Goal: Task Accomplishment & Management: Complete application form

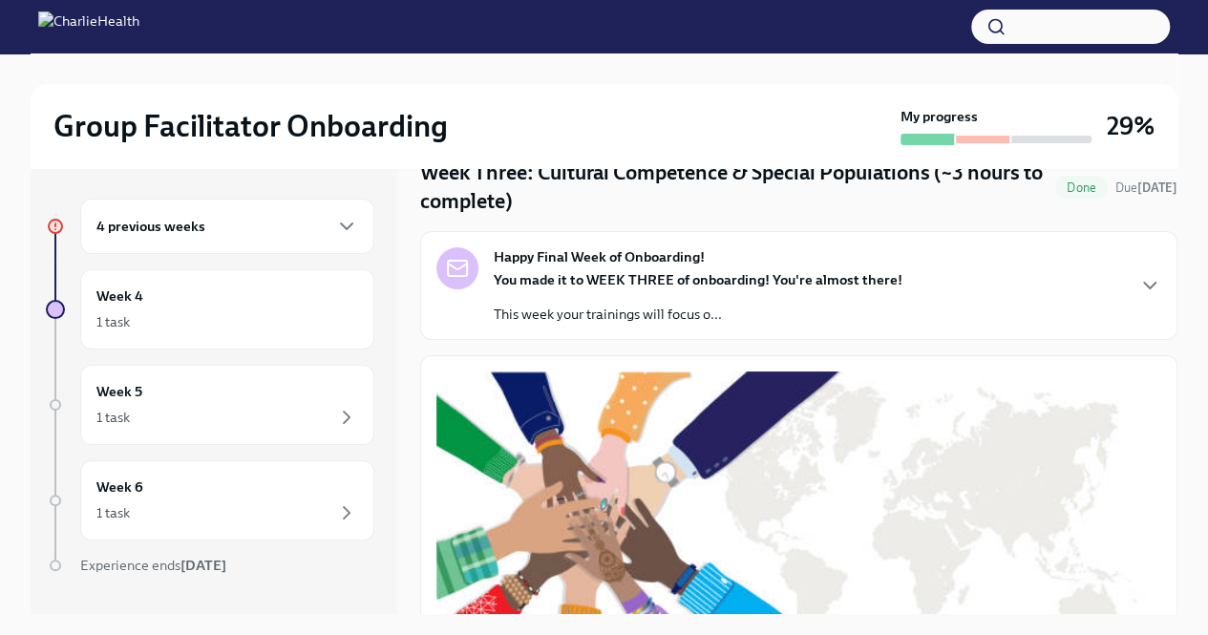
scroll to position [81, 0]
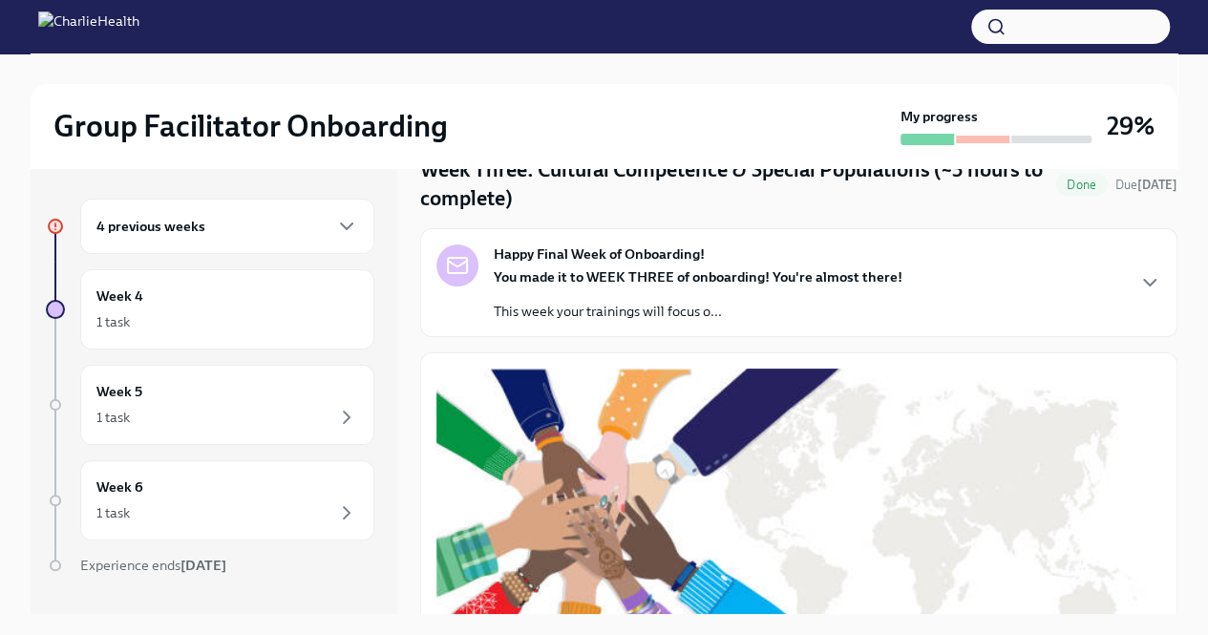
click at [265, 237] on div "4 previous weeks" at bounding box center [227, 226] width 262 height 23
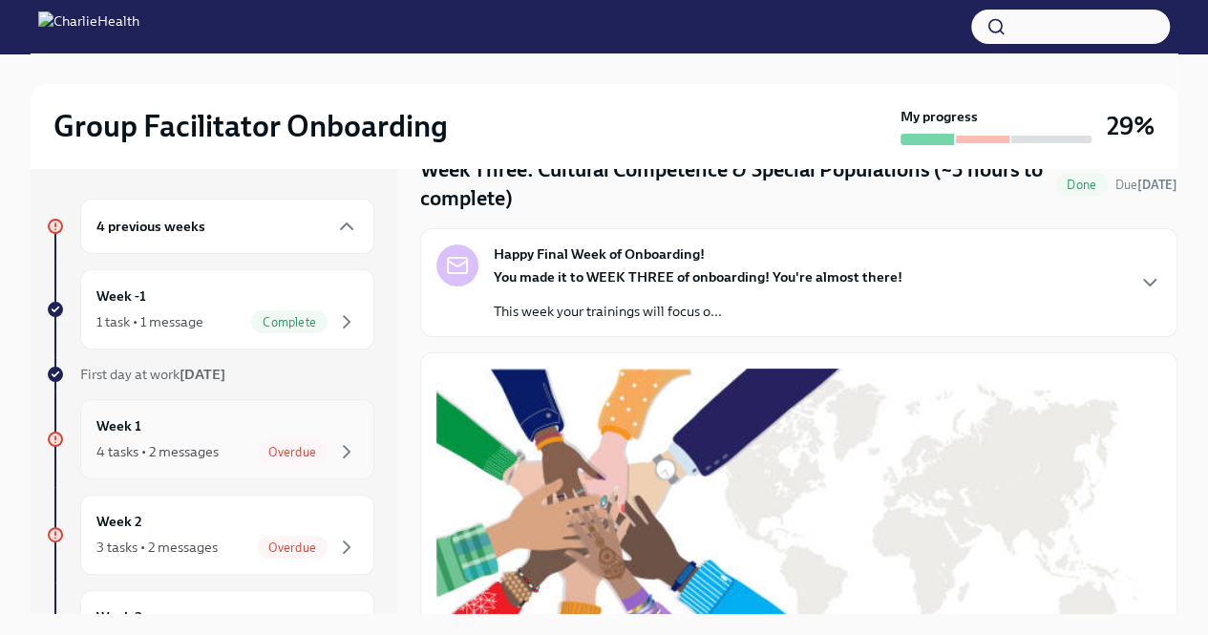
click at [278, 450] on span "Overdue" at bounding box center [292, 452] width 71 height 14
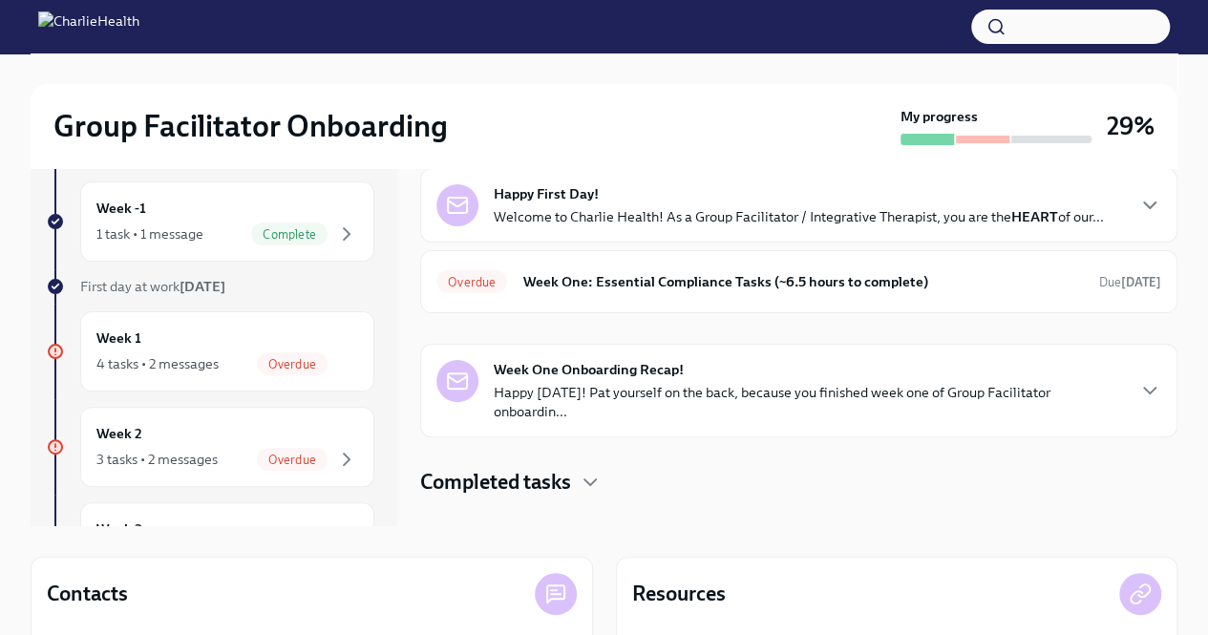
scroll to position [90, 0]
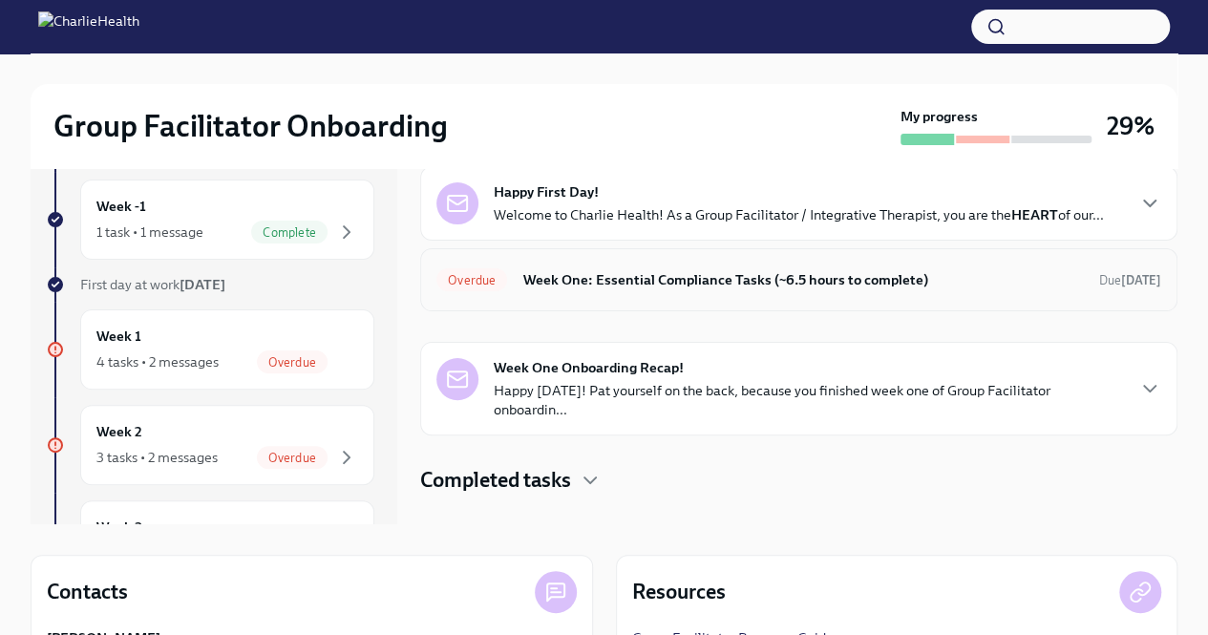
click at [556, 289] on div "Overdue Week One: Essential Compliance Tasks (~6.5 hours to complete) Due [DATE]" at bounding box center [799, 280] width 725 height 31
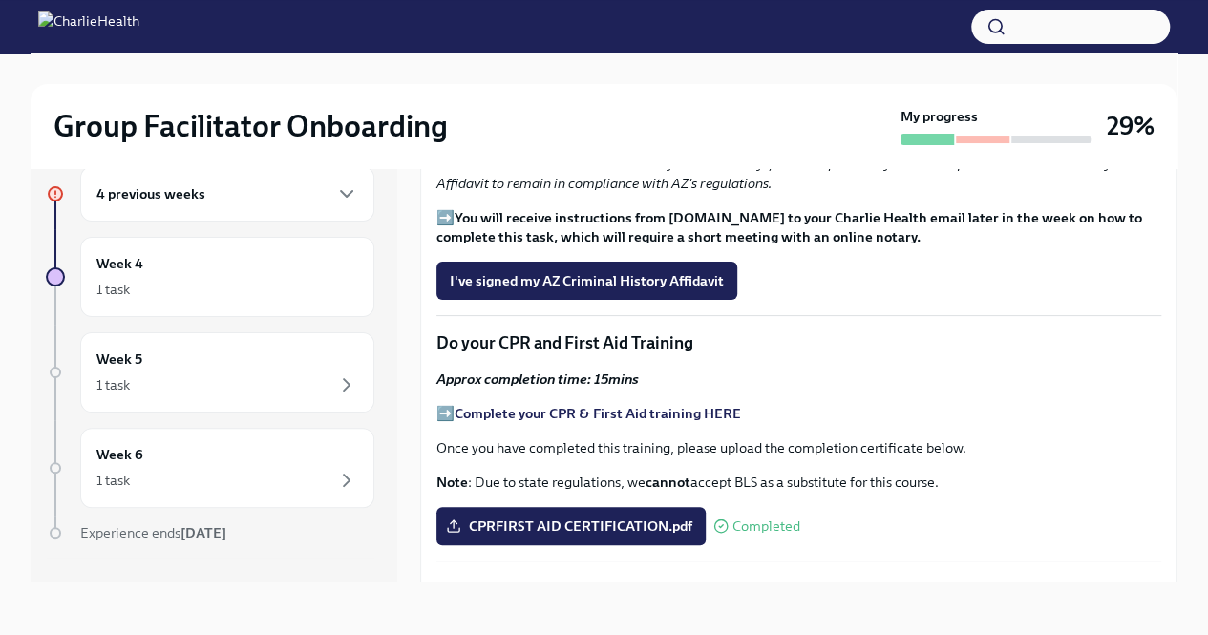
scroll to position [2305, 0]
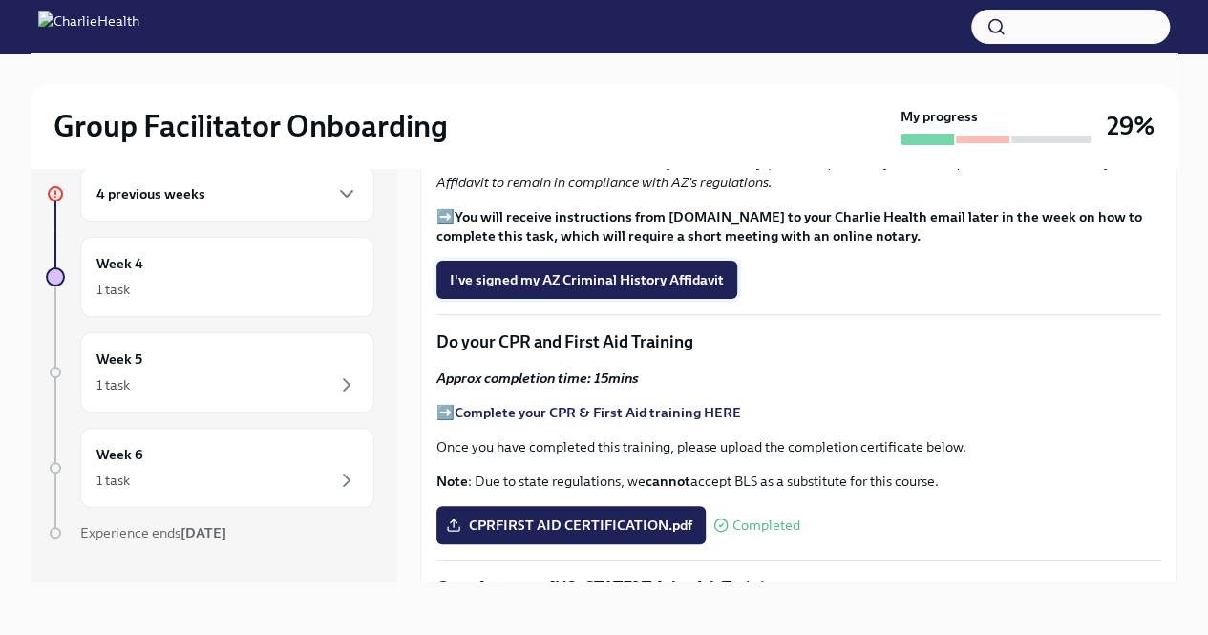
click at [566, 289] on span "I've signed my AZ Criminal History Affidavit" at bounding box center [587, 279] width 274 height 19
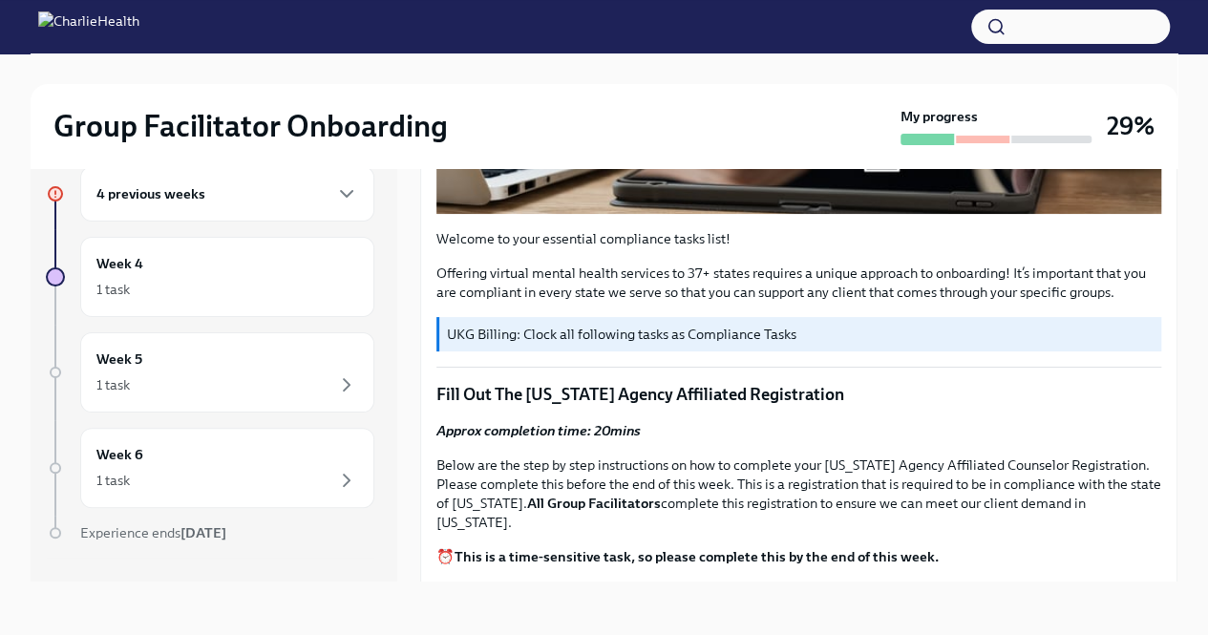
scroll to position [0, 0]
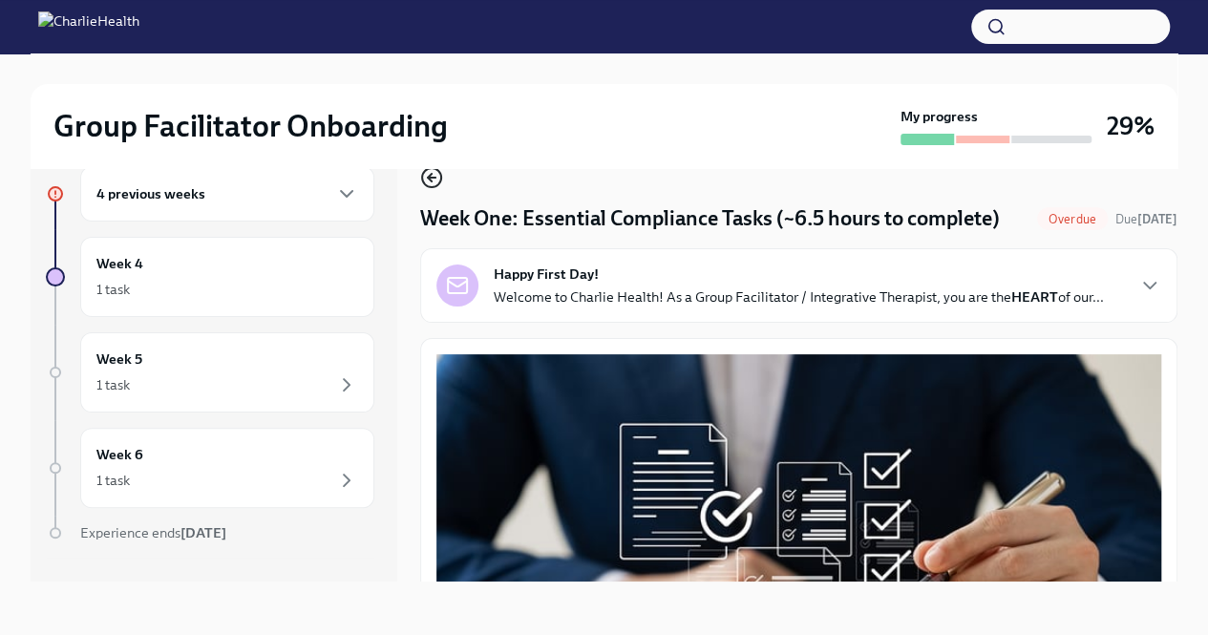
click at [428, 177] on icon "button" at bounding box center [430, 178] width 4 height 8
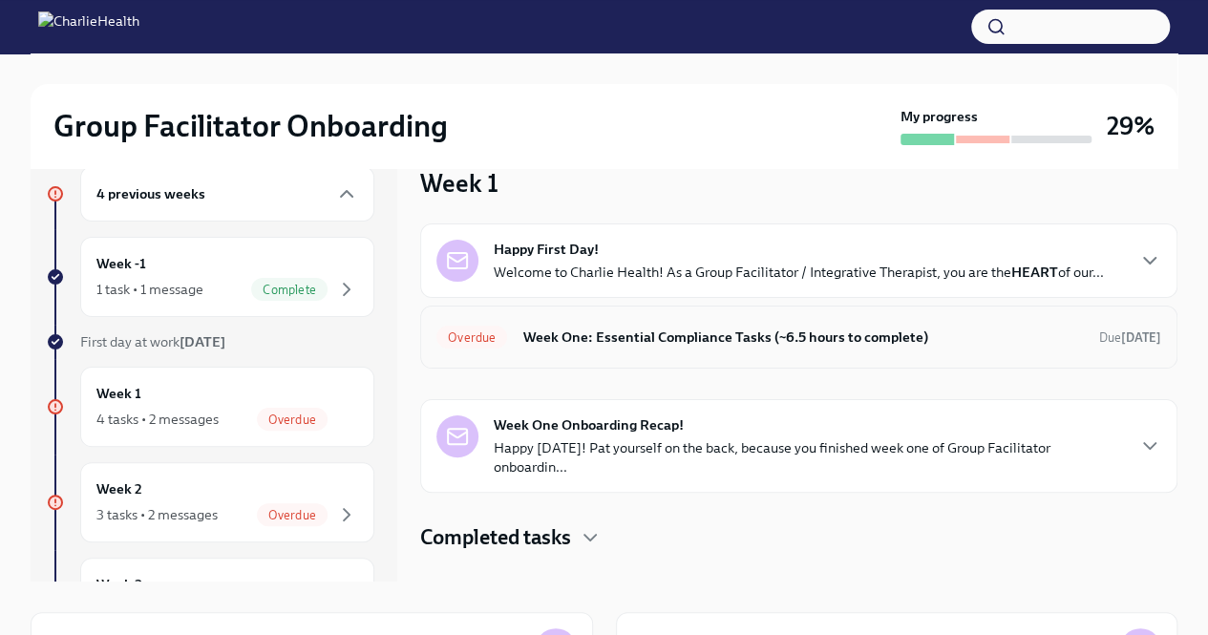
click at [566, 324] on div "Overdue Week One: Essential Compliance Tasks (~6.5 hours to complete) Due [DATE]" at bounding box center [799, 337] width 725 height 31
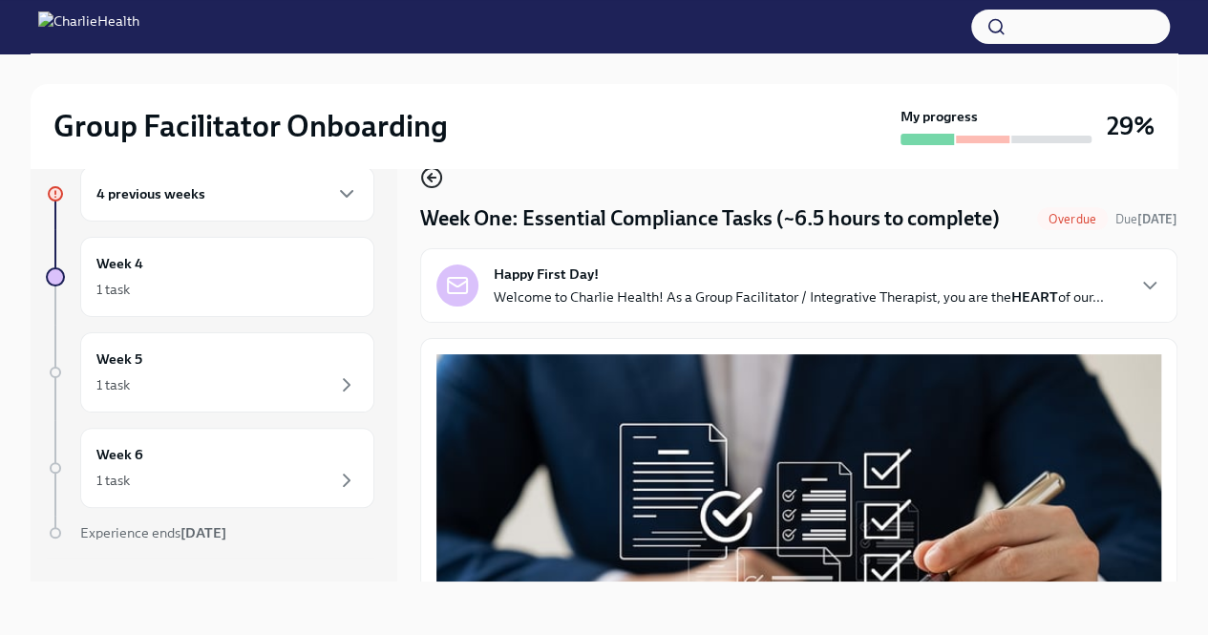
click at [428, 181] on icon "button" at bounding box center [431, 177] width 23 height 23
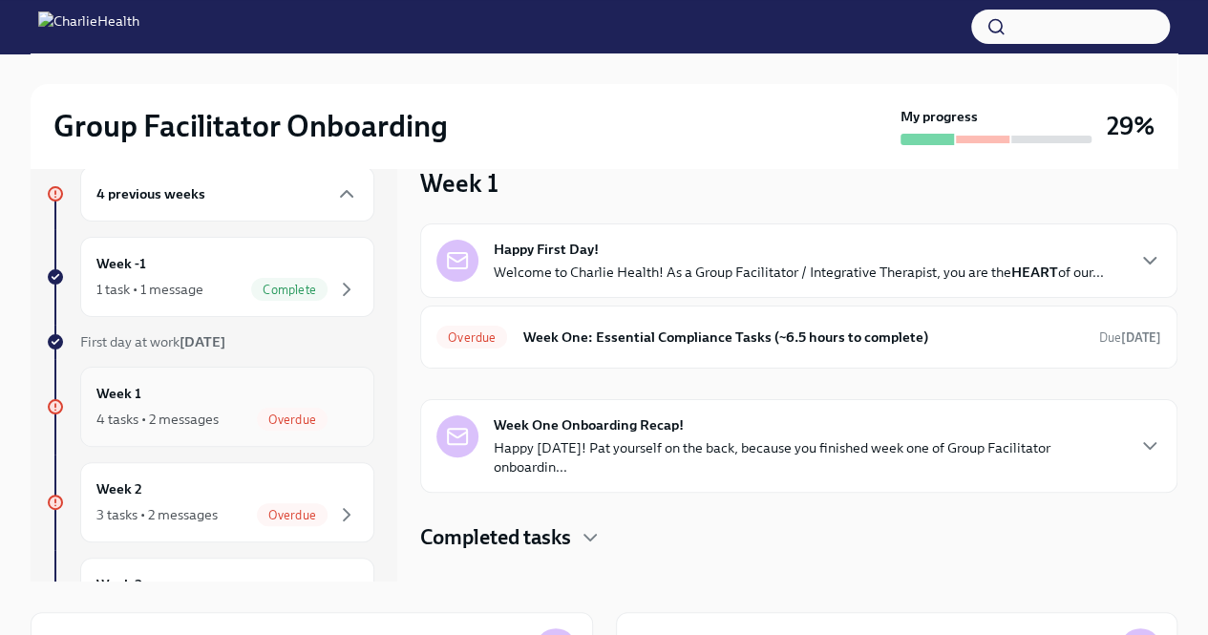
click at [281, 416] on span "Overdue" at bounding box center [292, 420] width 71 height 14
click at [273, 508] on span "Overdue" at bounding box center [292, 515] width 71 height 14
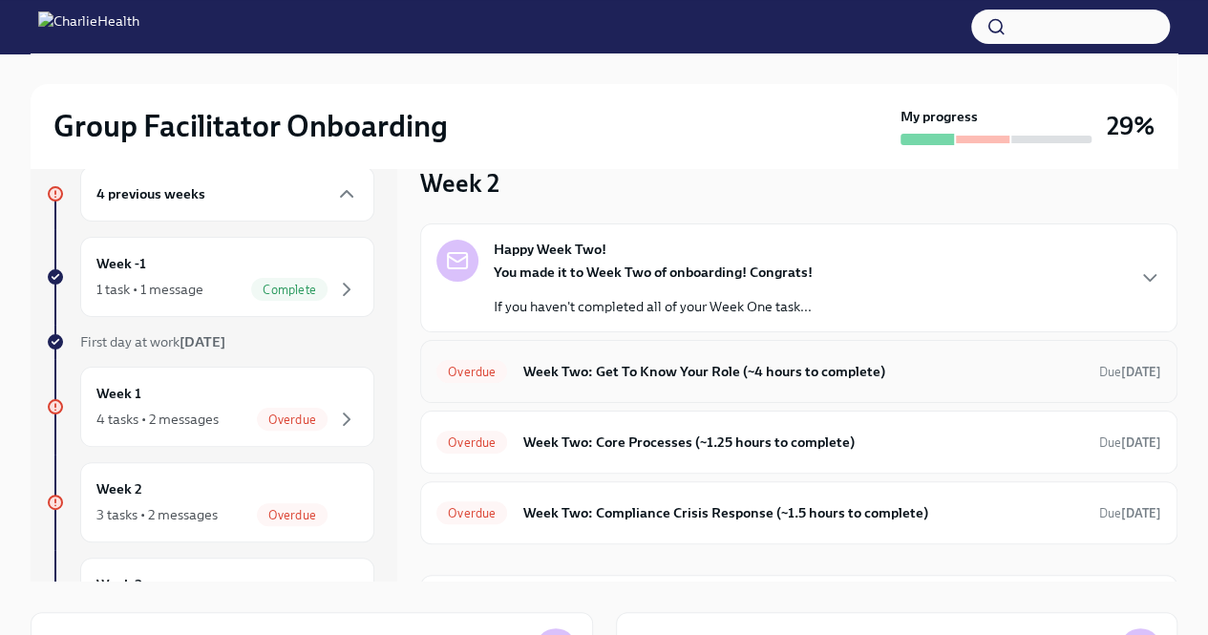
click at [630, 376] on h6 "Week Two: Get To Know Your Role (~4 hours to complete)" at bounding box center [804, 371] width 562 height 21
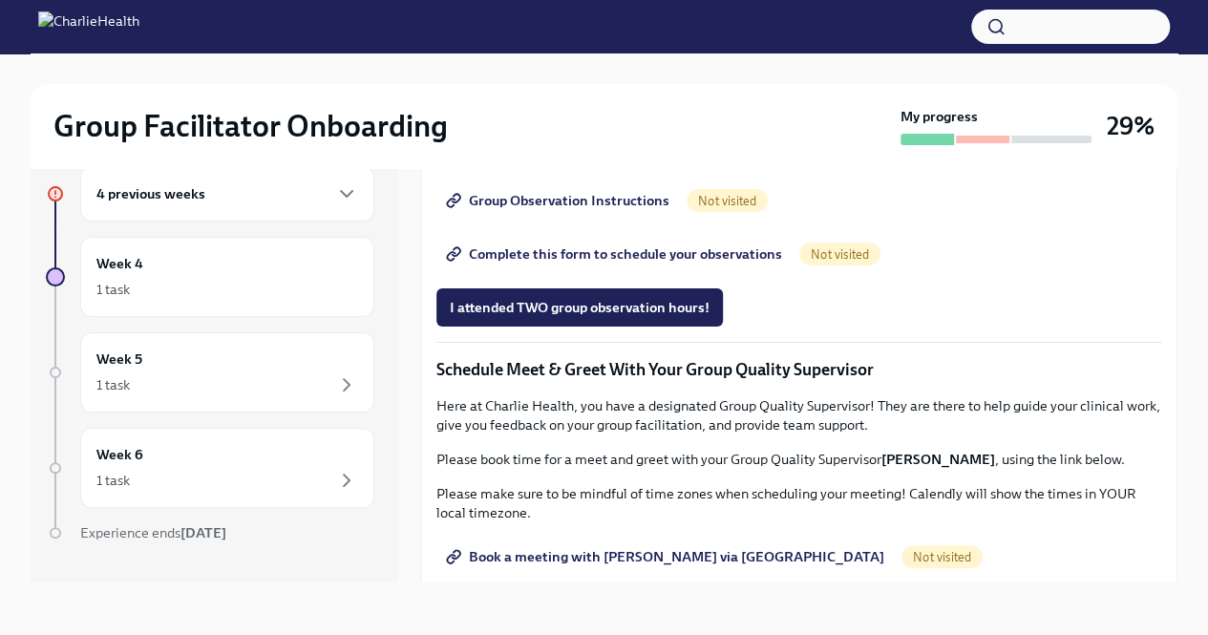
scroll to position [1109, 0]
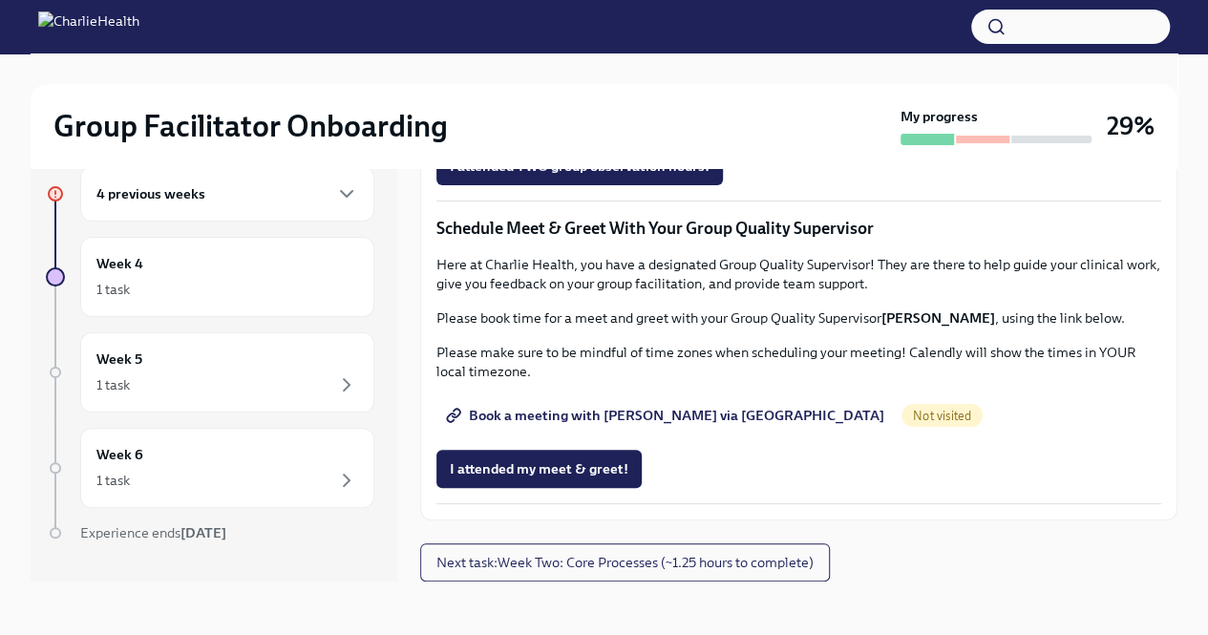
scroll to position [1572, 0]
click at [612, 176] on span "I attended TWO group observation hours!" at bounding box center [580, 166] width 260 height 19
click at [573, 478] on span "I attended my meet & greet!" at bounding box center [539, 468] width 179 height 19
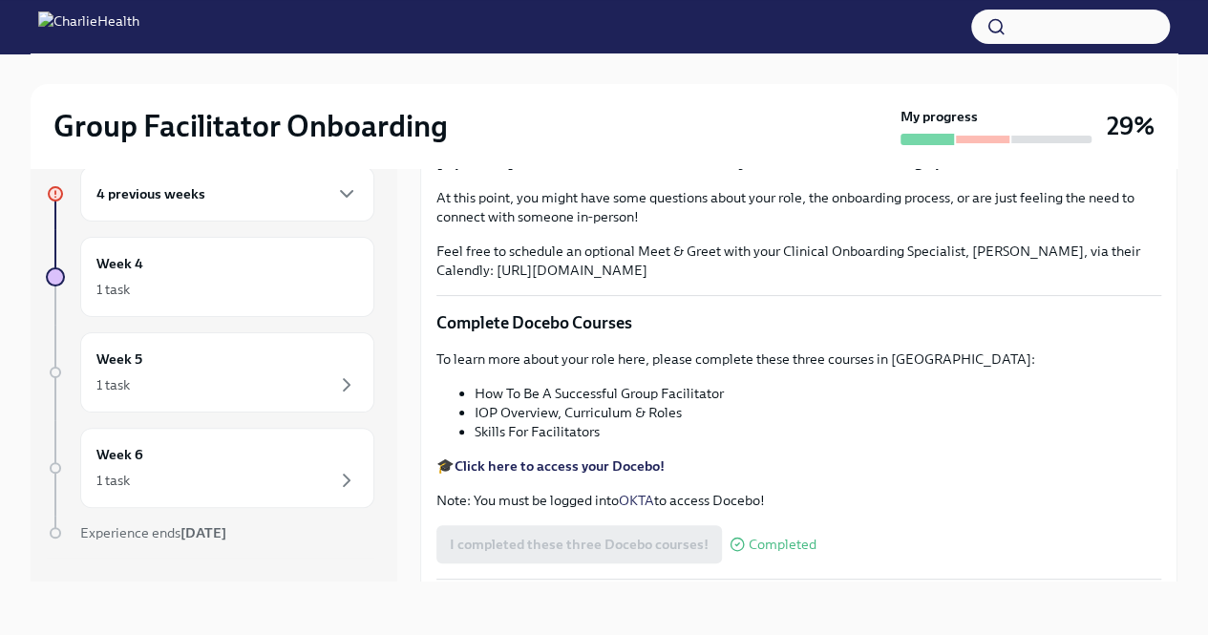
scroll to position [0, 0]
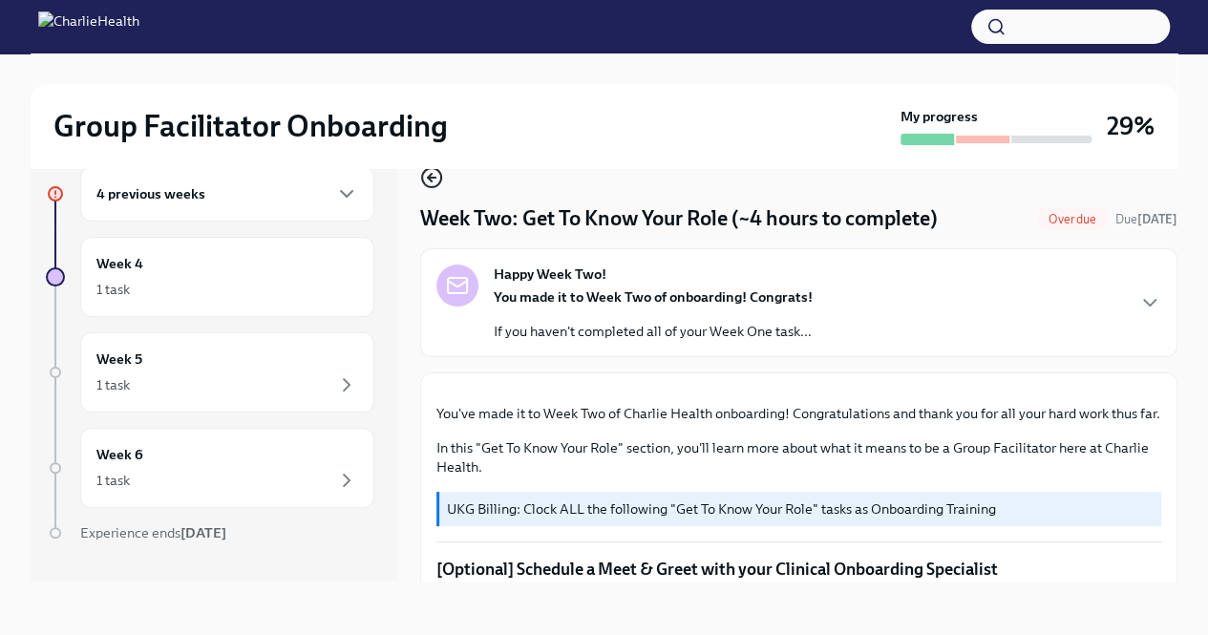
click at [434, 178] on icon "button" at bounding box center [432, 178] width 8 height 0
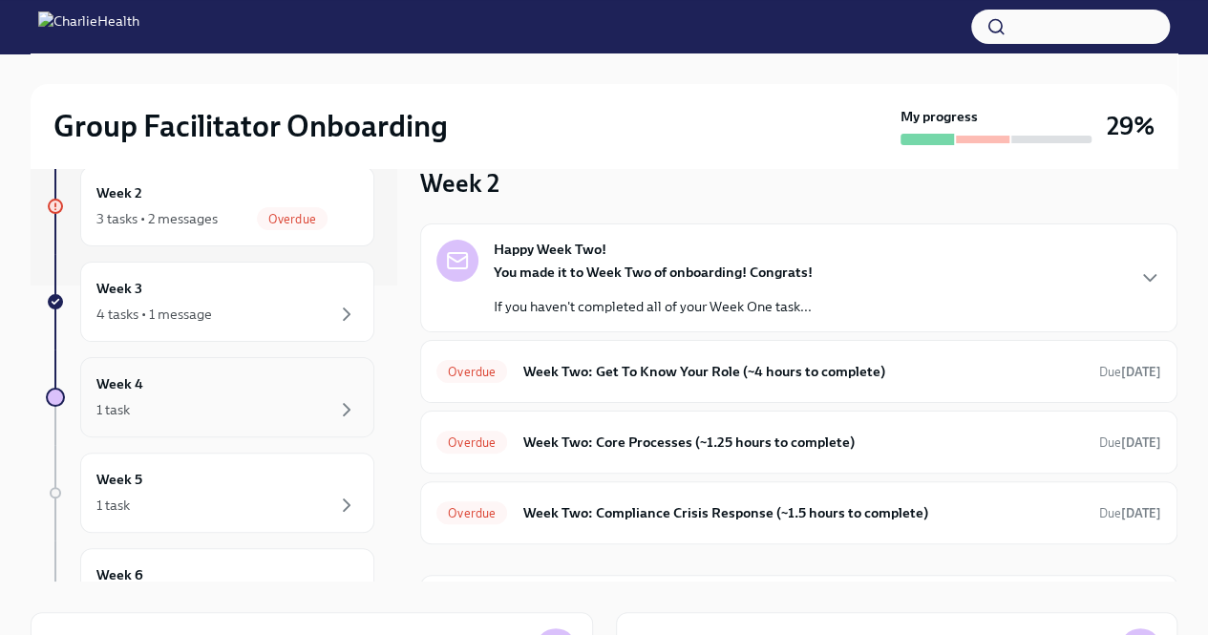
scroll to position [300, 0]
click at [280, 370] on div "Week 4 1 task" at bounding box center [227, 394] width 262 height 48
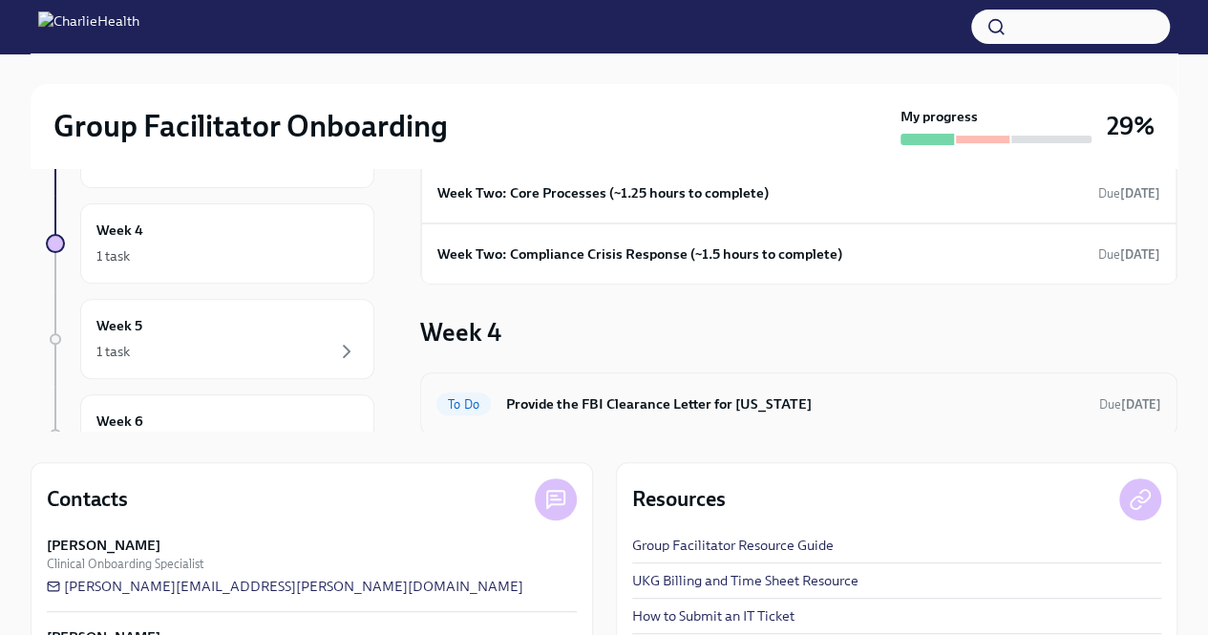
scroll to position [196, 0]
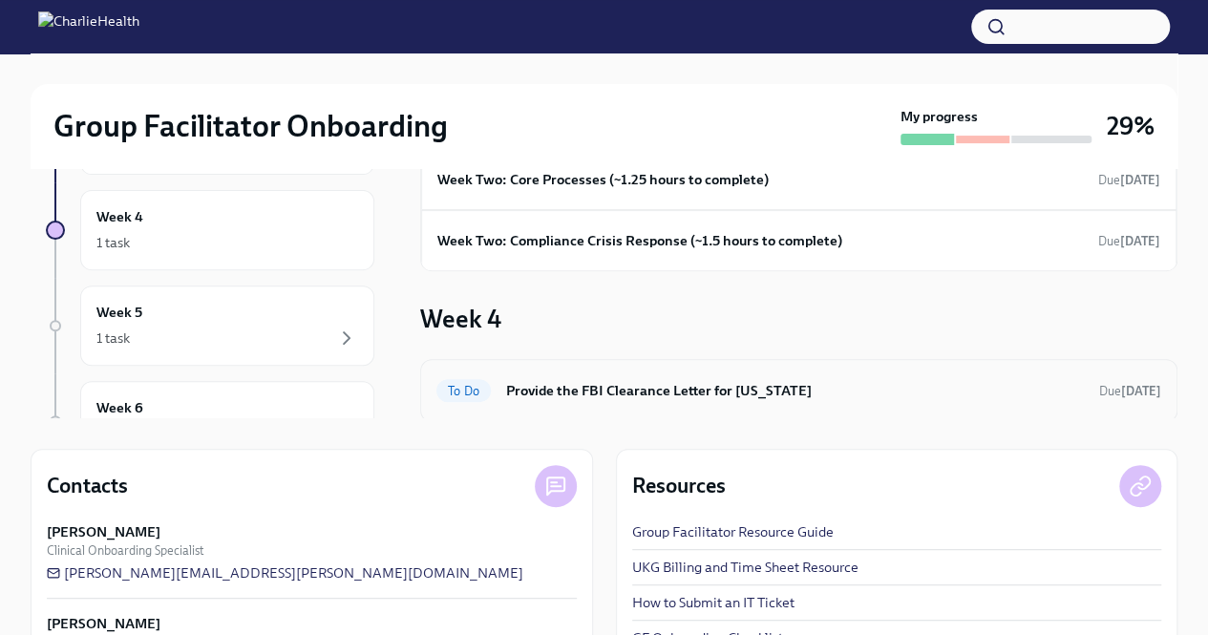
click at [581, 375] on div "To Do Provide the FBI Clearance Letter for [US_STATE] Due [DATE]" at bounding box center [799, 390] width 725 height 31
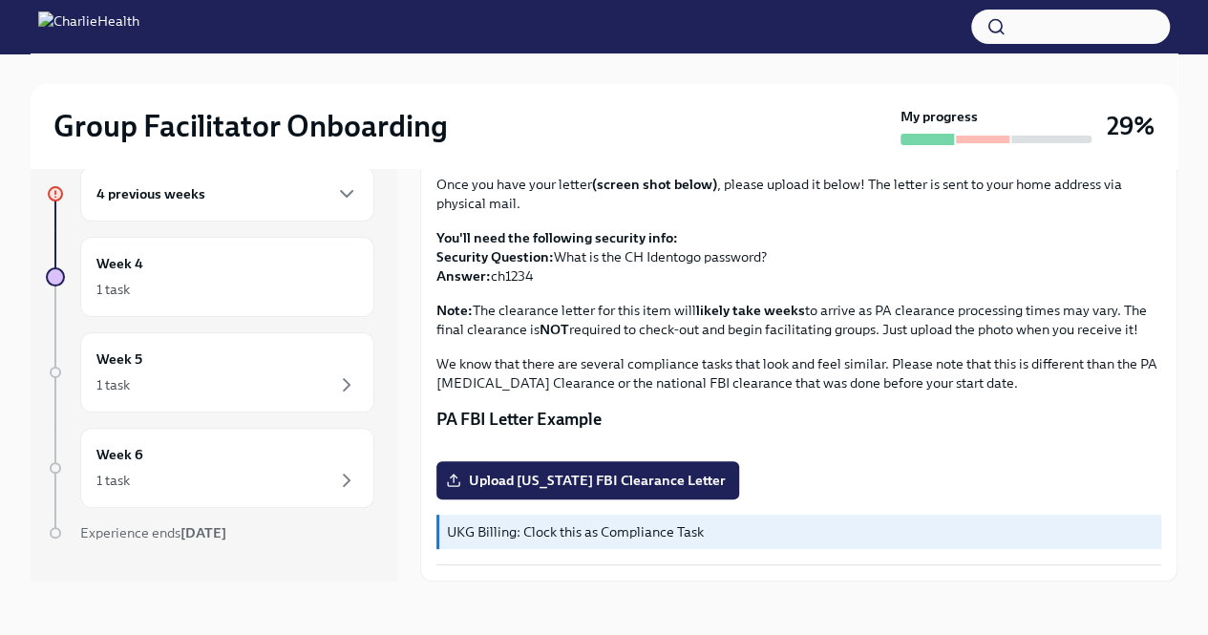
scroll to position [379, 0]
